Goal: Task Accomplishment & Management: Complete application form

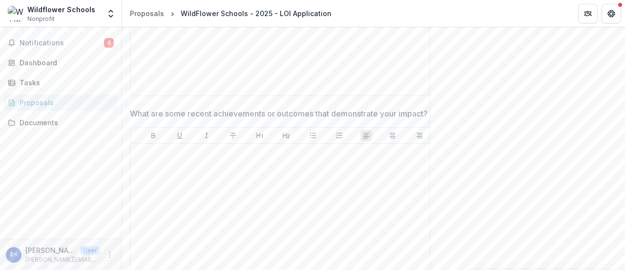
scroll to position [1533, 0]
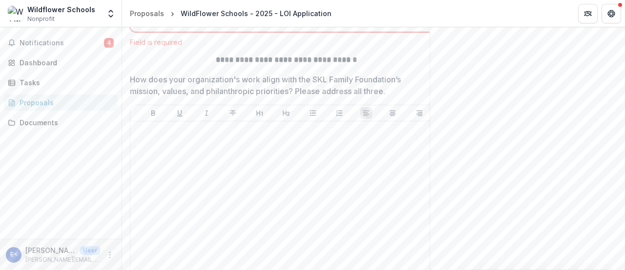
click at [252, 97] on p "How does your organization's work align with the SKL Family Foundation’s missio…" at bounding box center [279, 85] width 298 height 23
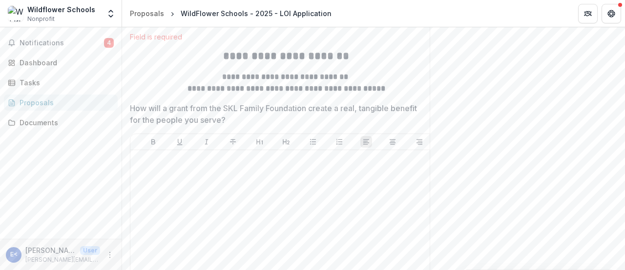
scroll to position [1772, 0]
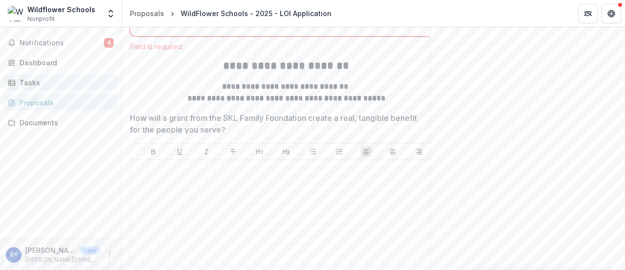
click at [46, 83] on div "Tasks" at bounding box center [65, 83] width 90 height 10
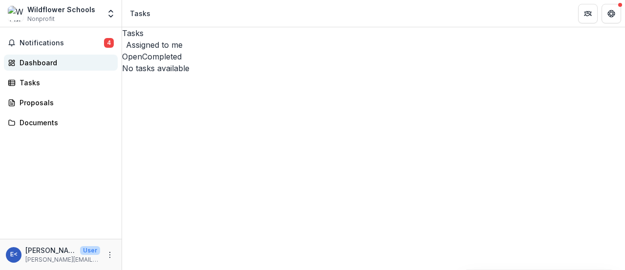
click at [60, 62] on div "Dashboard" at bounding box center [65, 63] width 90 height 10
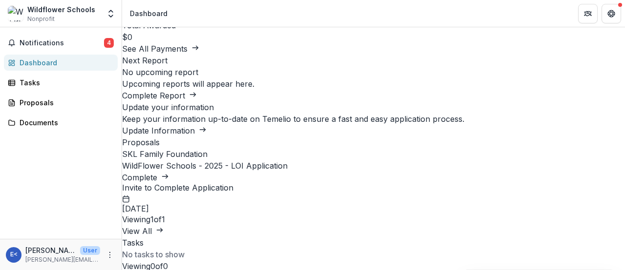
scroll to position [23, 0]
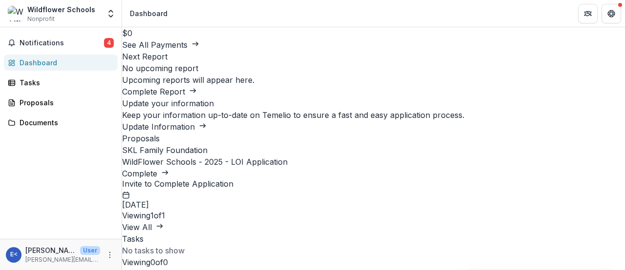
click at [197, 167] on link "WildFlower Schools - 2025 - LOI Application" at bounding box center [205, 162] width 166 height 10
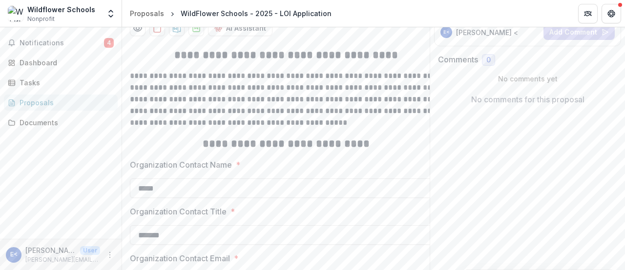
scroll to position [154, 0]
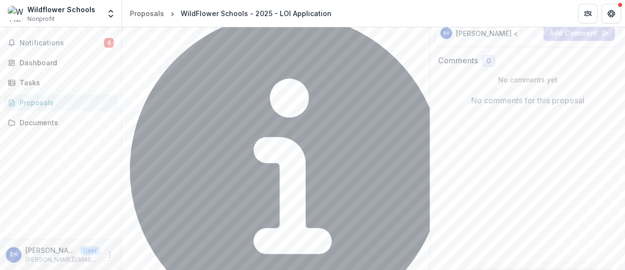
type input "**********"
type input "*******"
click at [136, 9] on p "LOI Application" at bounding box center [156, 4] width 52 height 10
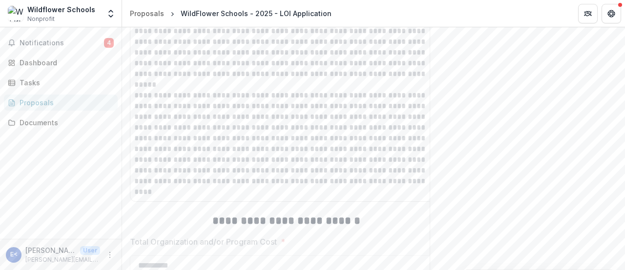
scroll to position [5389, 0]
drag, startPoint x: 375, startPoint y: 102, endPoint x: 373, endPoint y: 116, distance: 13.9
copy p "high-ROI Direct Services?"
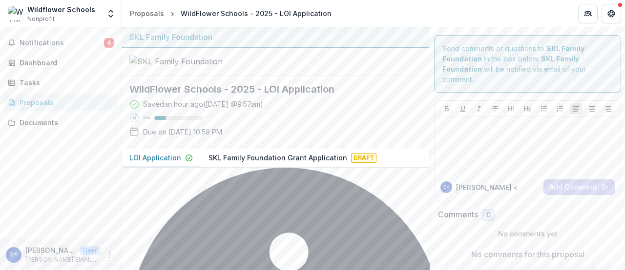
scroll to position [0, 0]
